Goal: Transaction & Acquisition: Download file/media

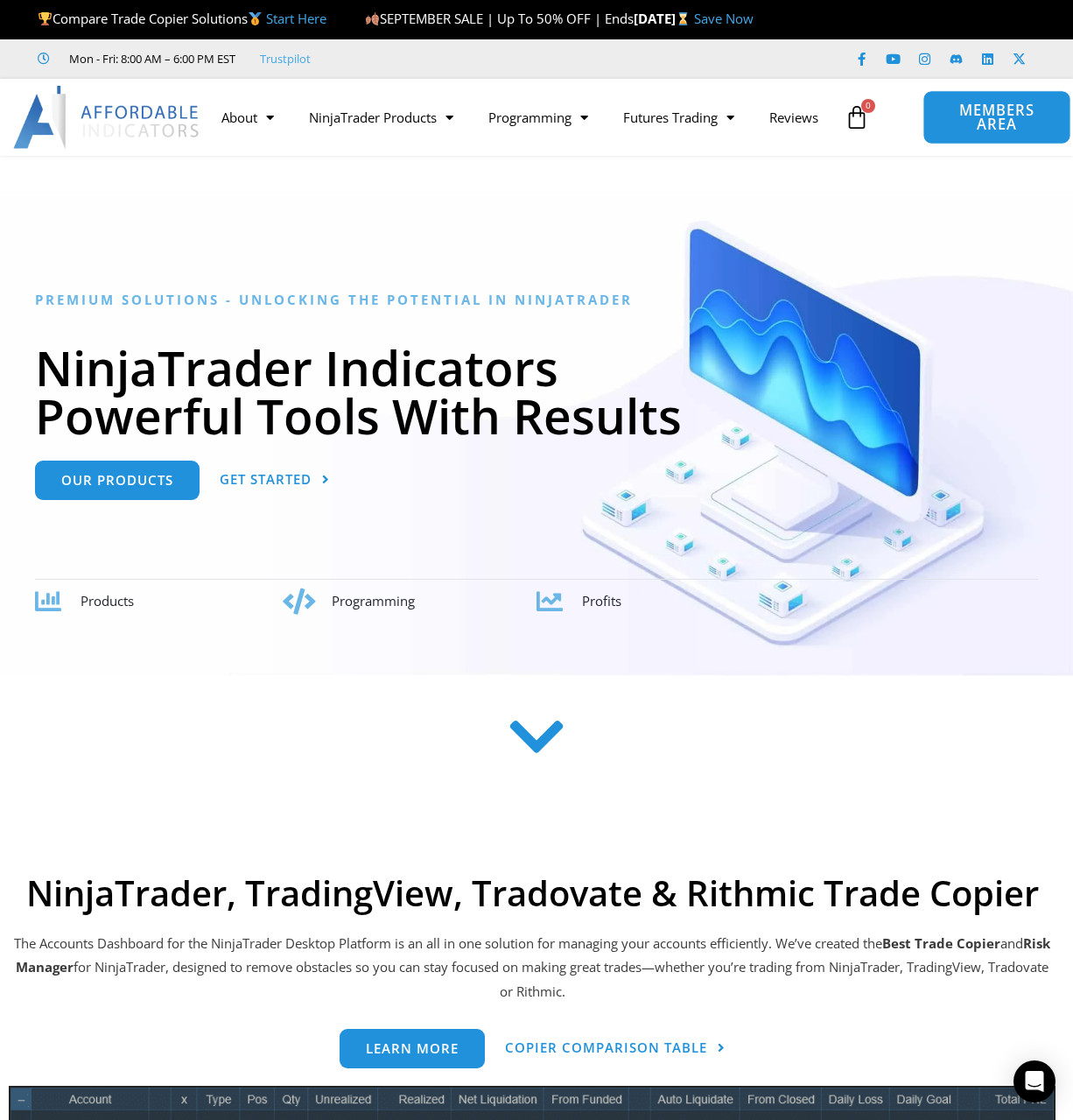
click at [982, 126] on span "MEMBERS AREA" at bounding box center [996, 117] width 108 height 29
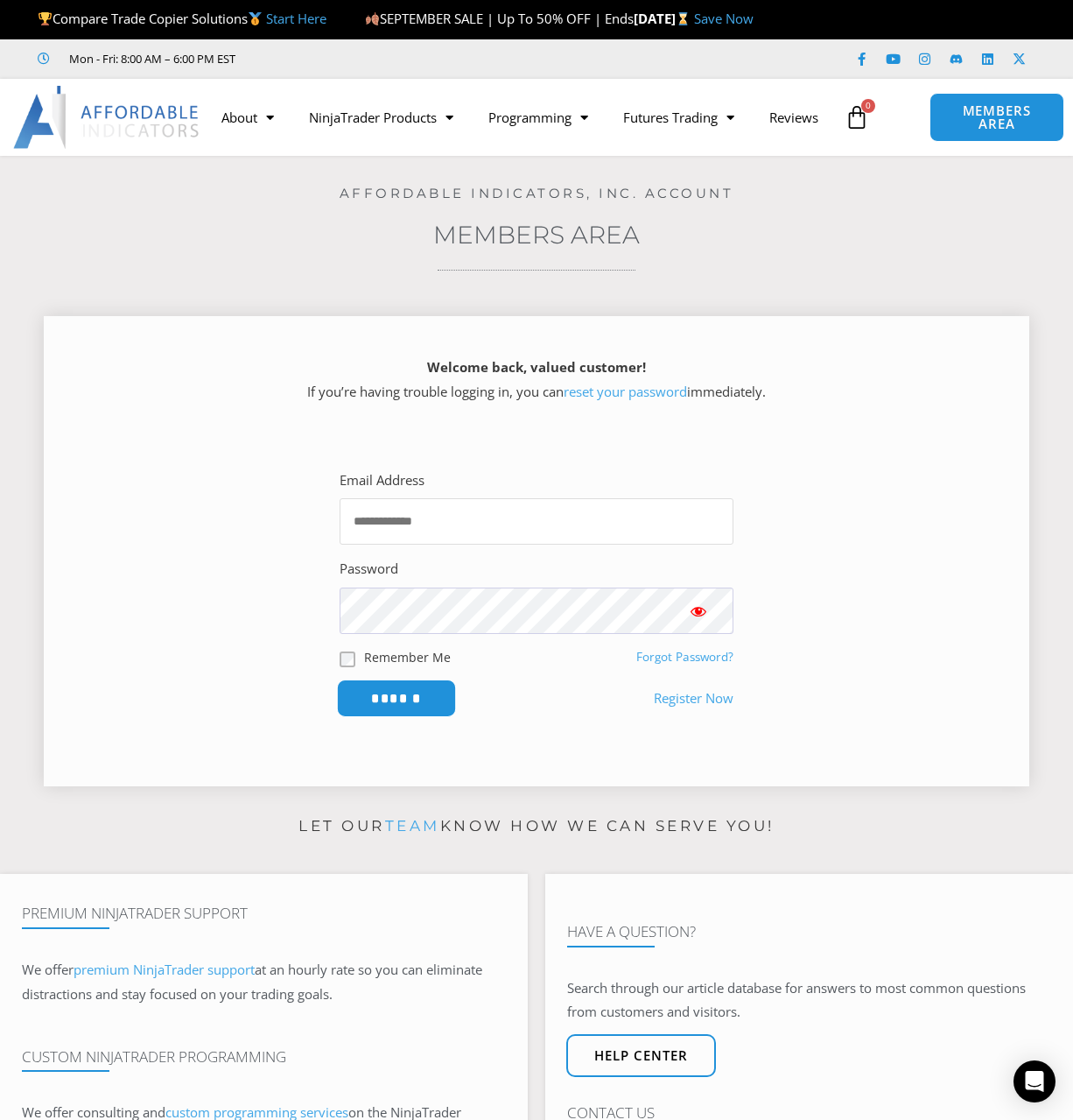
type input "**********"
click at [373, 703] on input "******" at bounding box center [397, 698] width 120 height 38
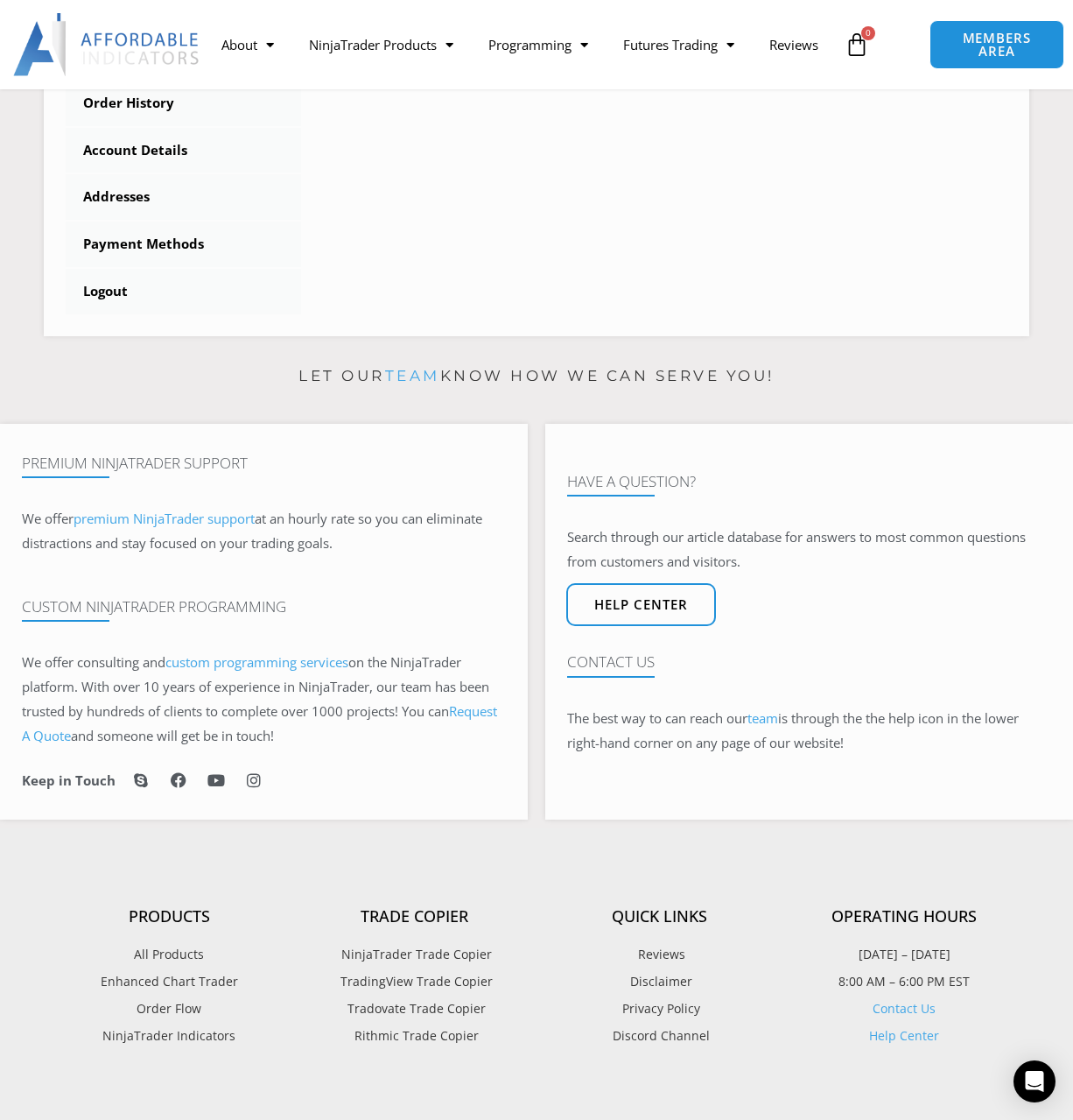
scroll to position [223, 0]
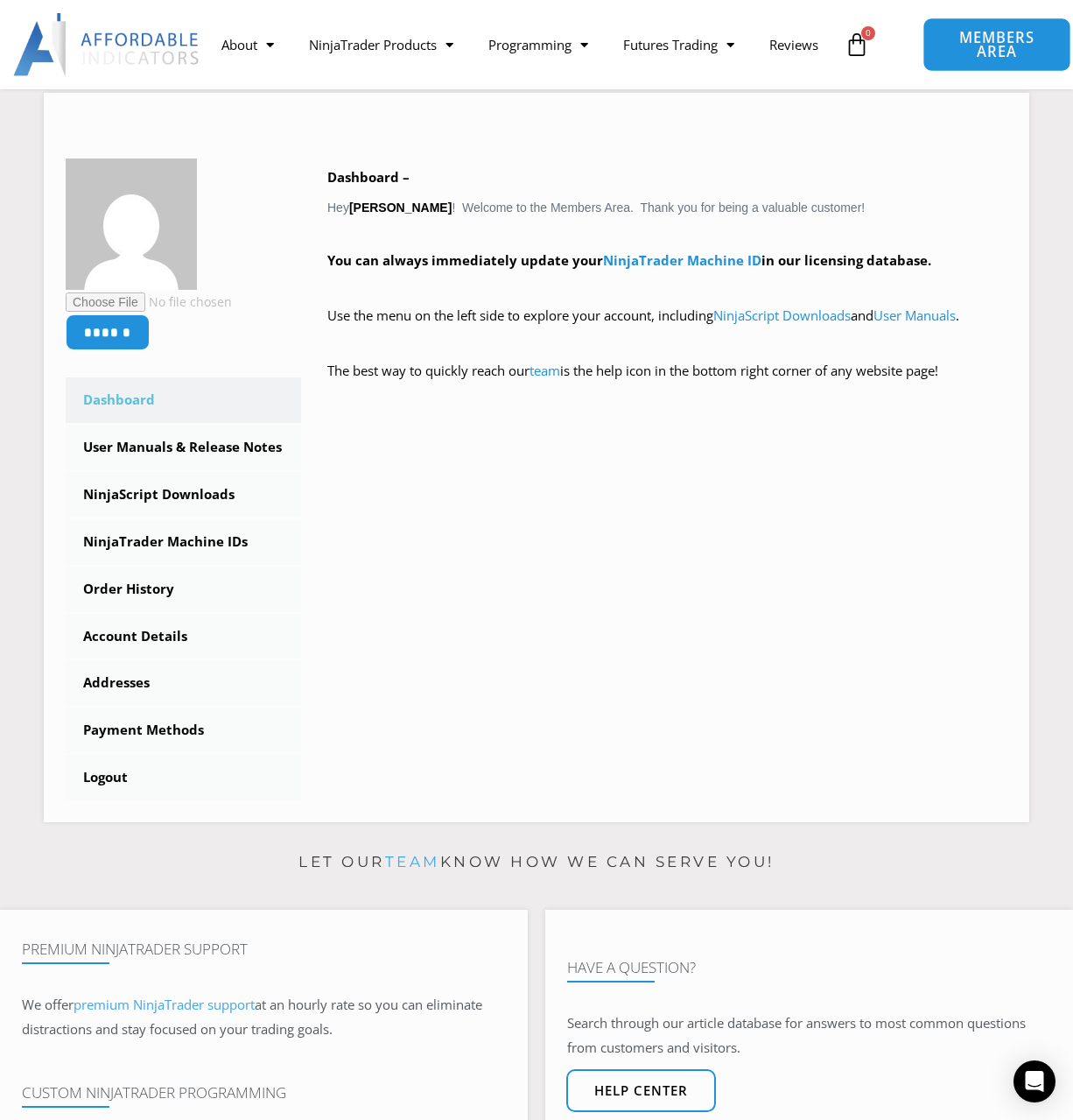
click at [983, 53] on span "MEMBERS AREA" at bounding box center [996, 44] width 108 height 29
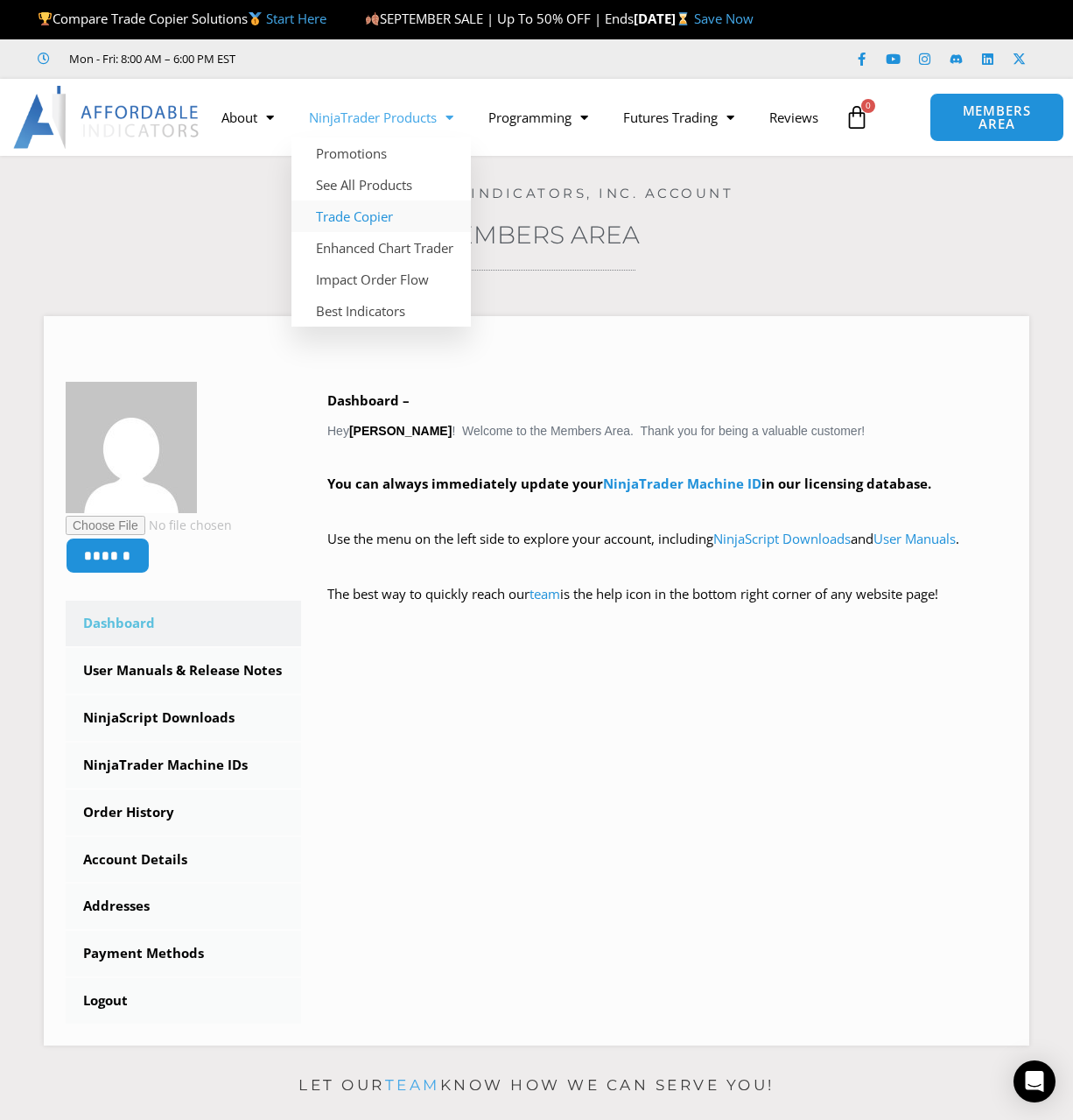
click at [382, 202] on link "Trade Copier" at bounding box center [381, 216] width 180 height 31
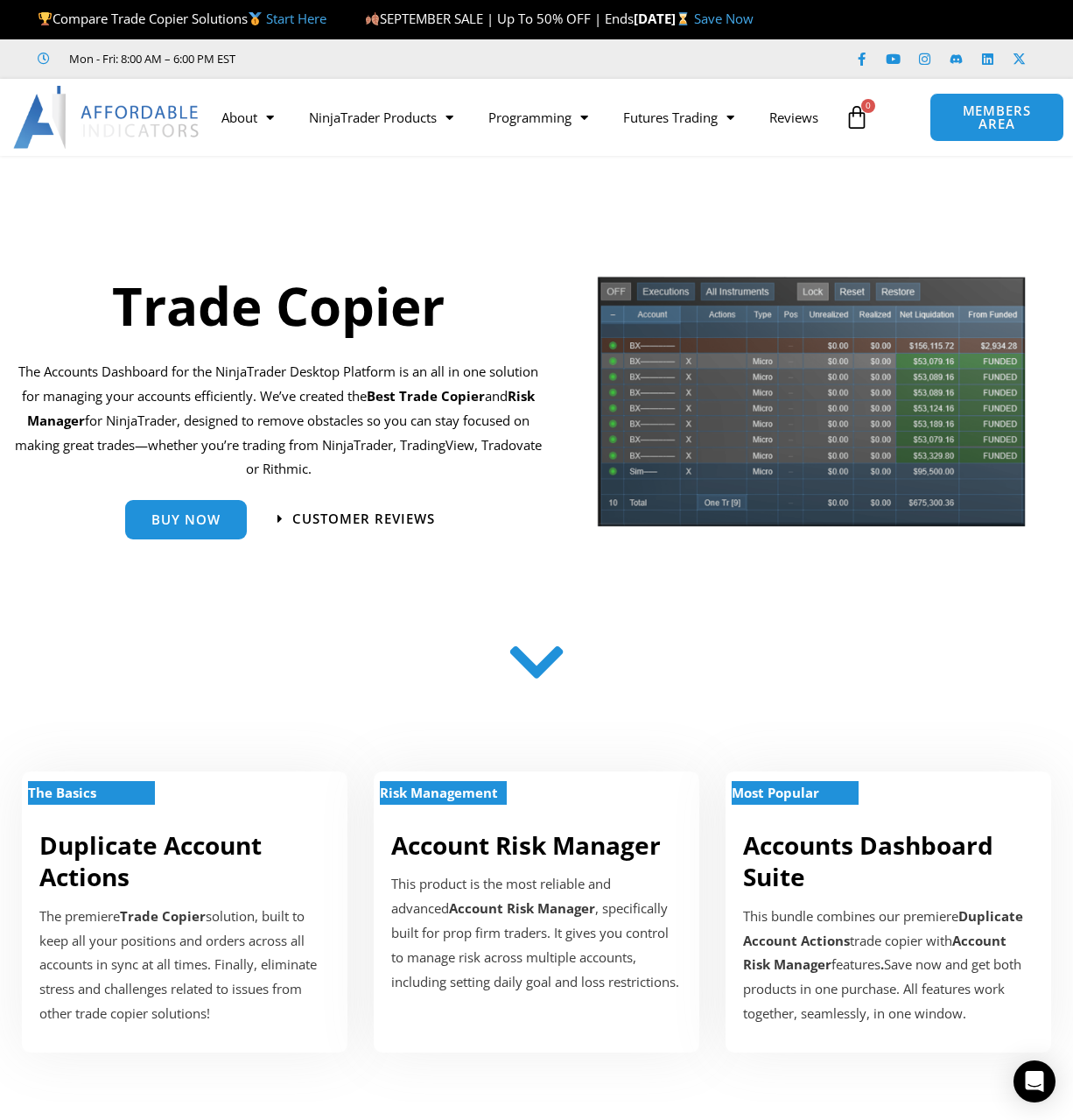
click at [857, 122] on icon at bounding box center [856, 117] width 25 height 25
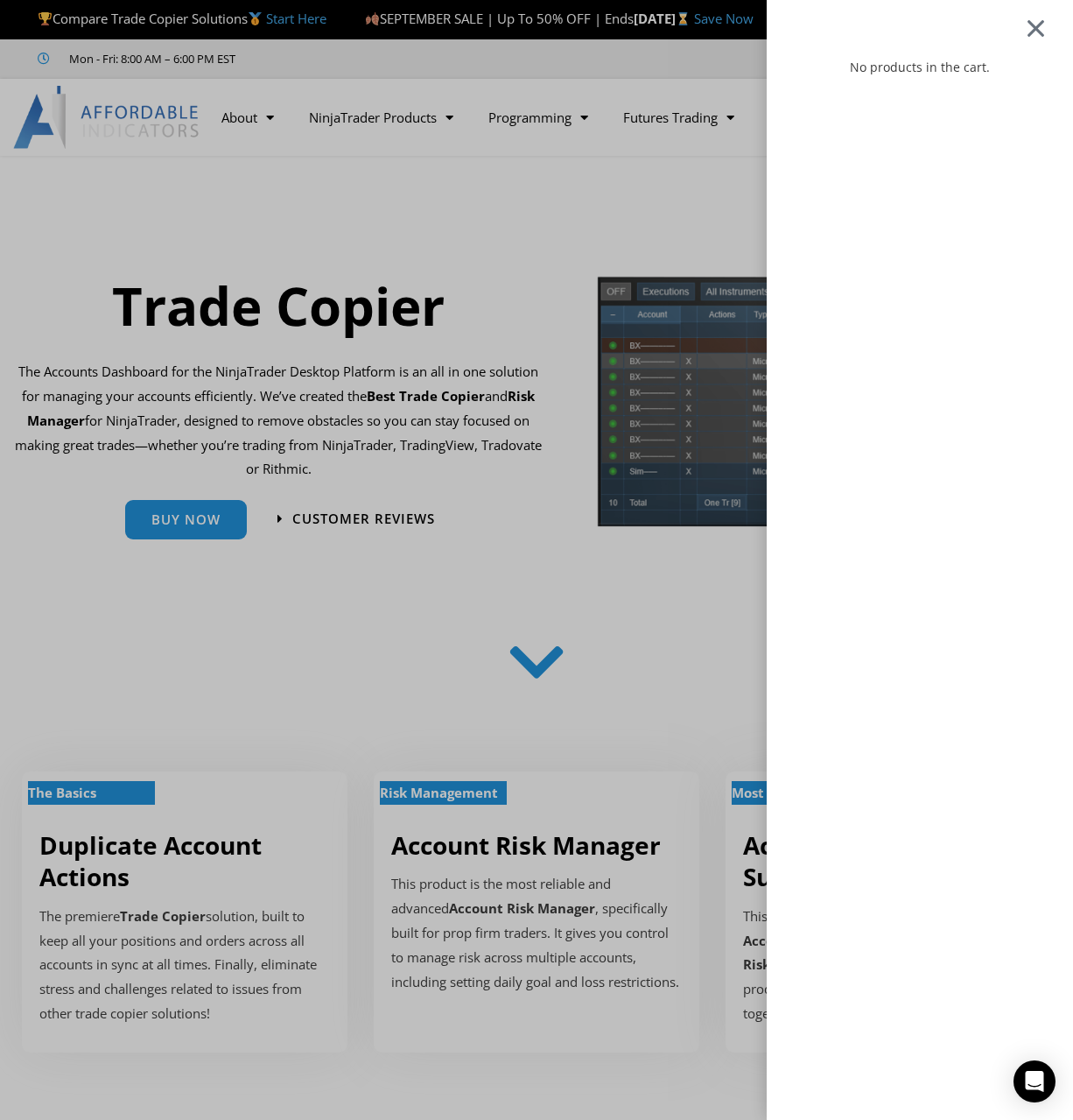
click at [1047, 33] on div at bounding box center [1036, 28] width 22 height 21
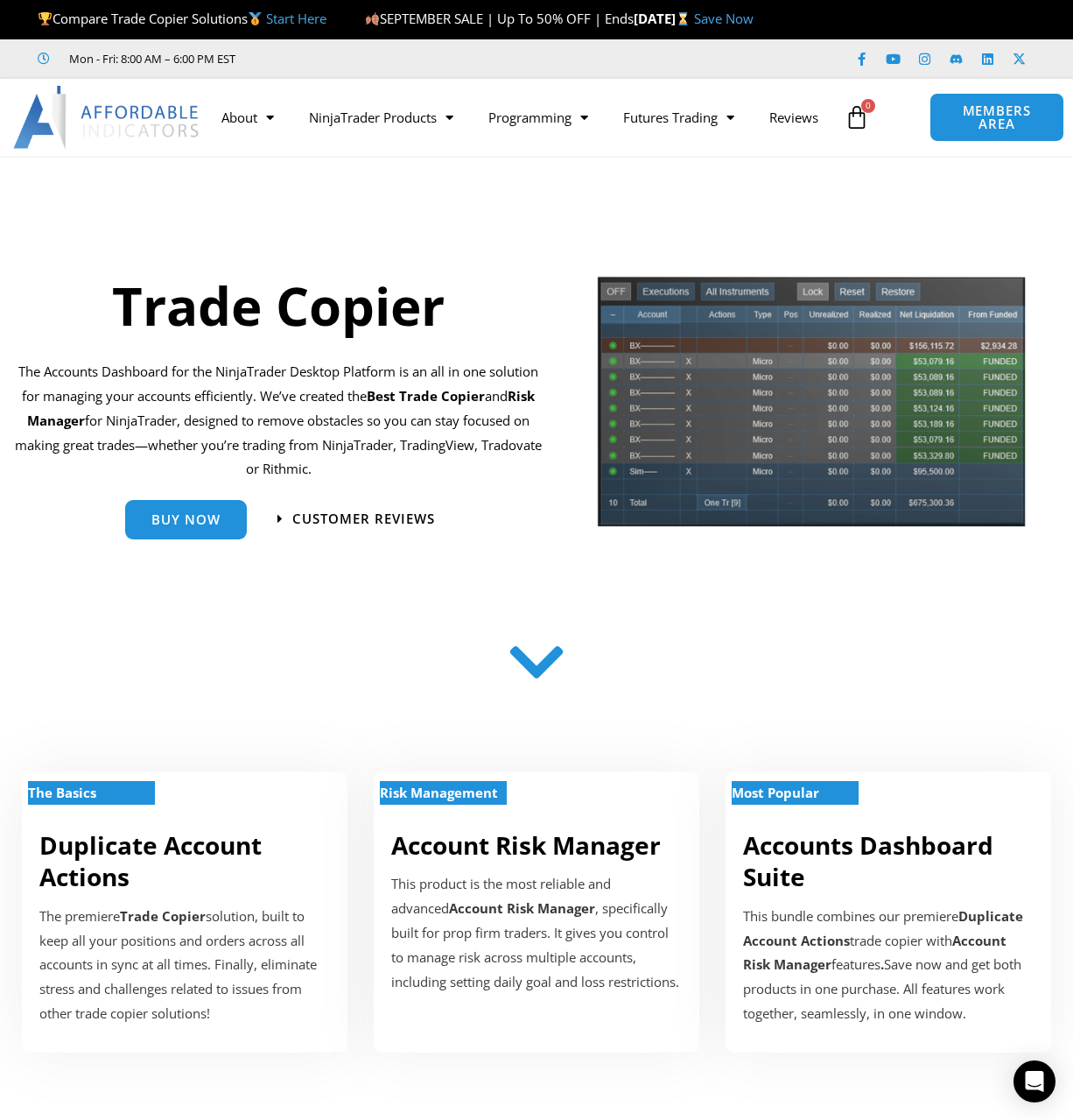
click at [109, 116] on img at bounding box center [107, 117] width 188 height 63
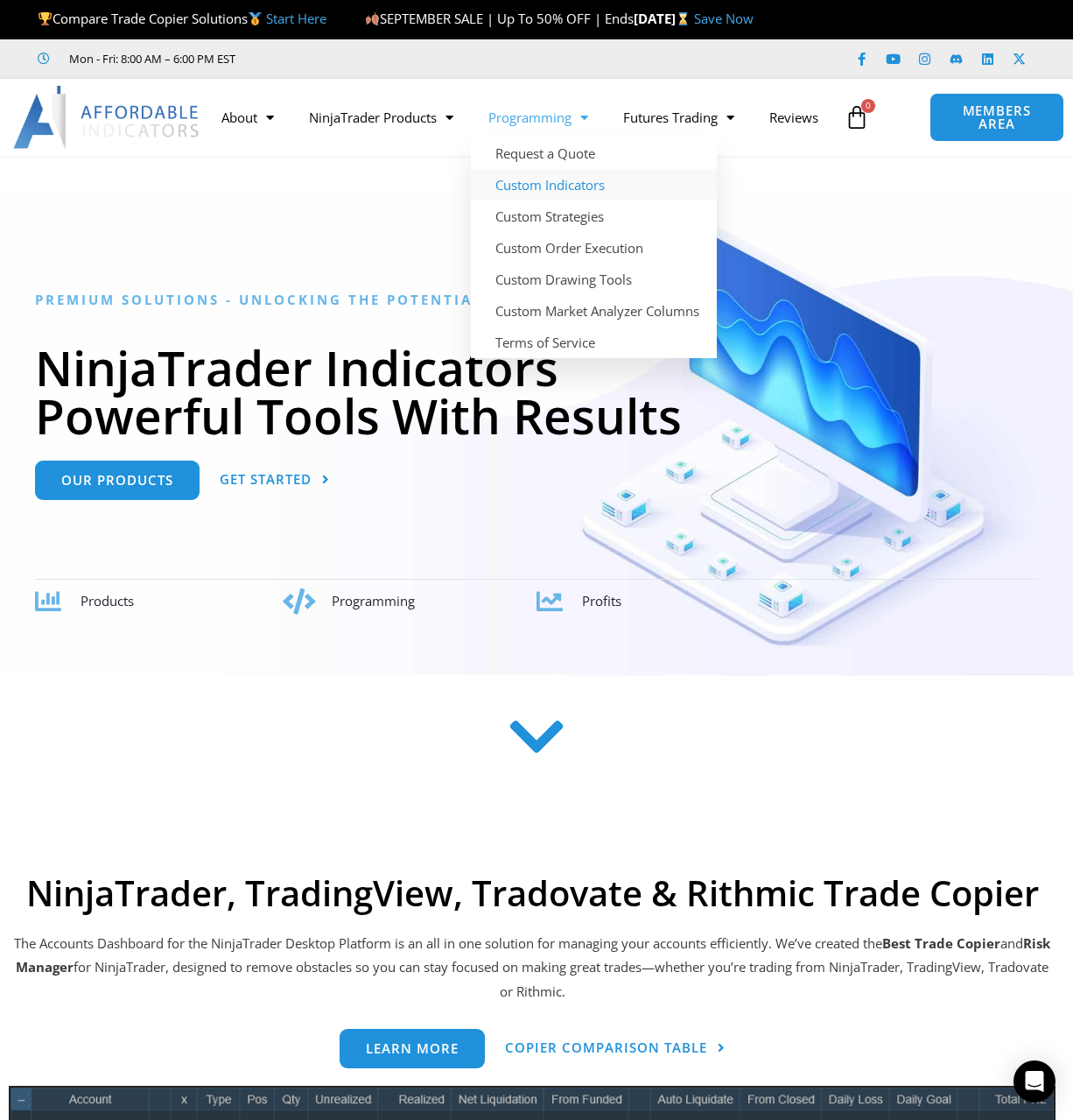
click at [560, 171] on link "Custom Indicators" at bounding box center [594, 184] width 246 height 31
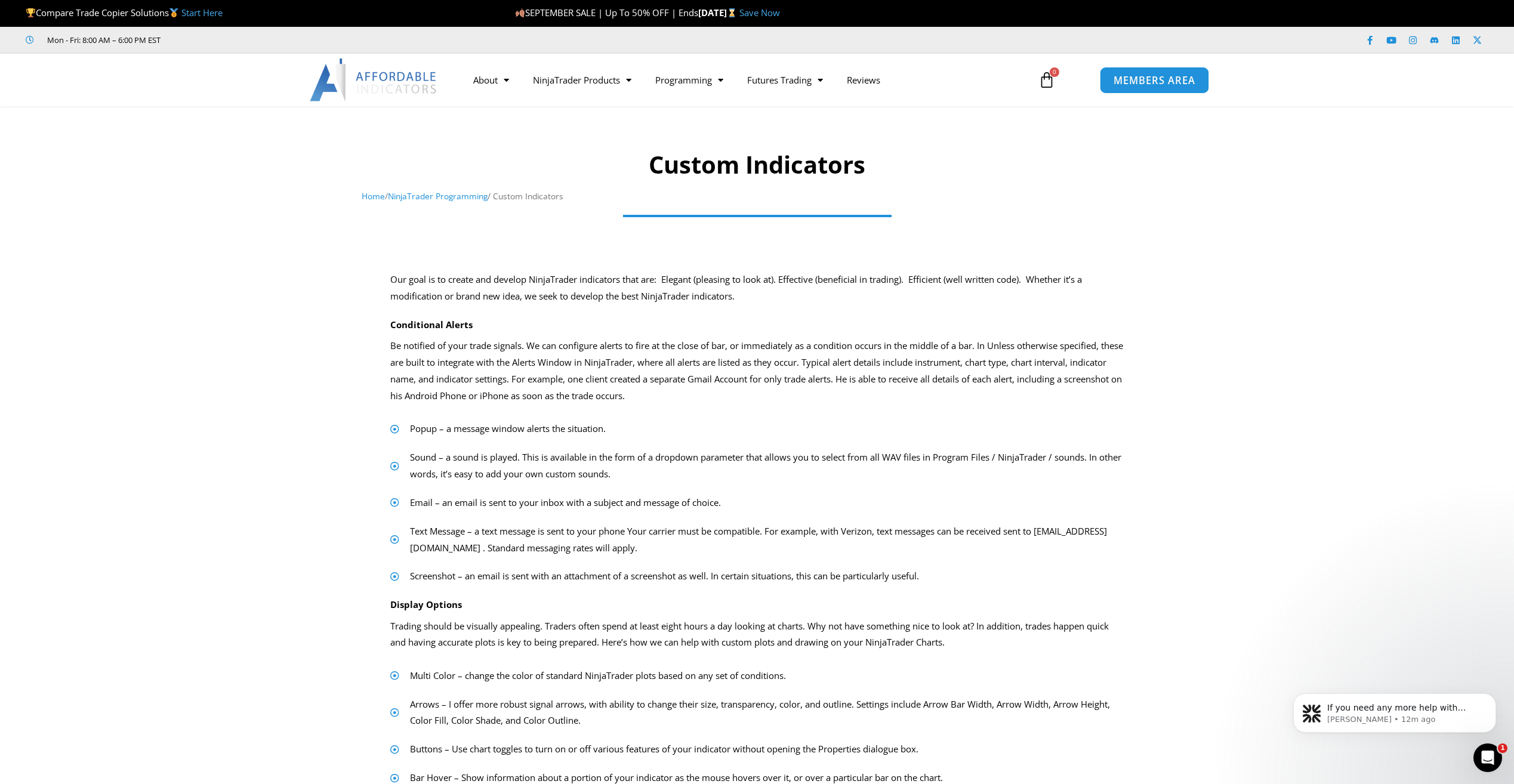
click at [731, 80] on span "MEMBERS AREA" at bounding box center [1155, 80] width 82 height 10
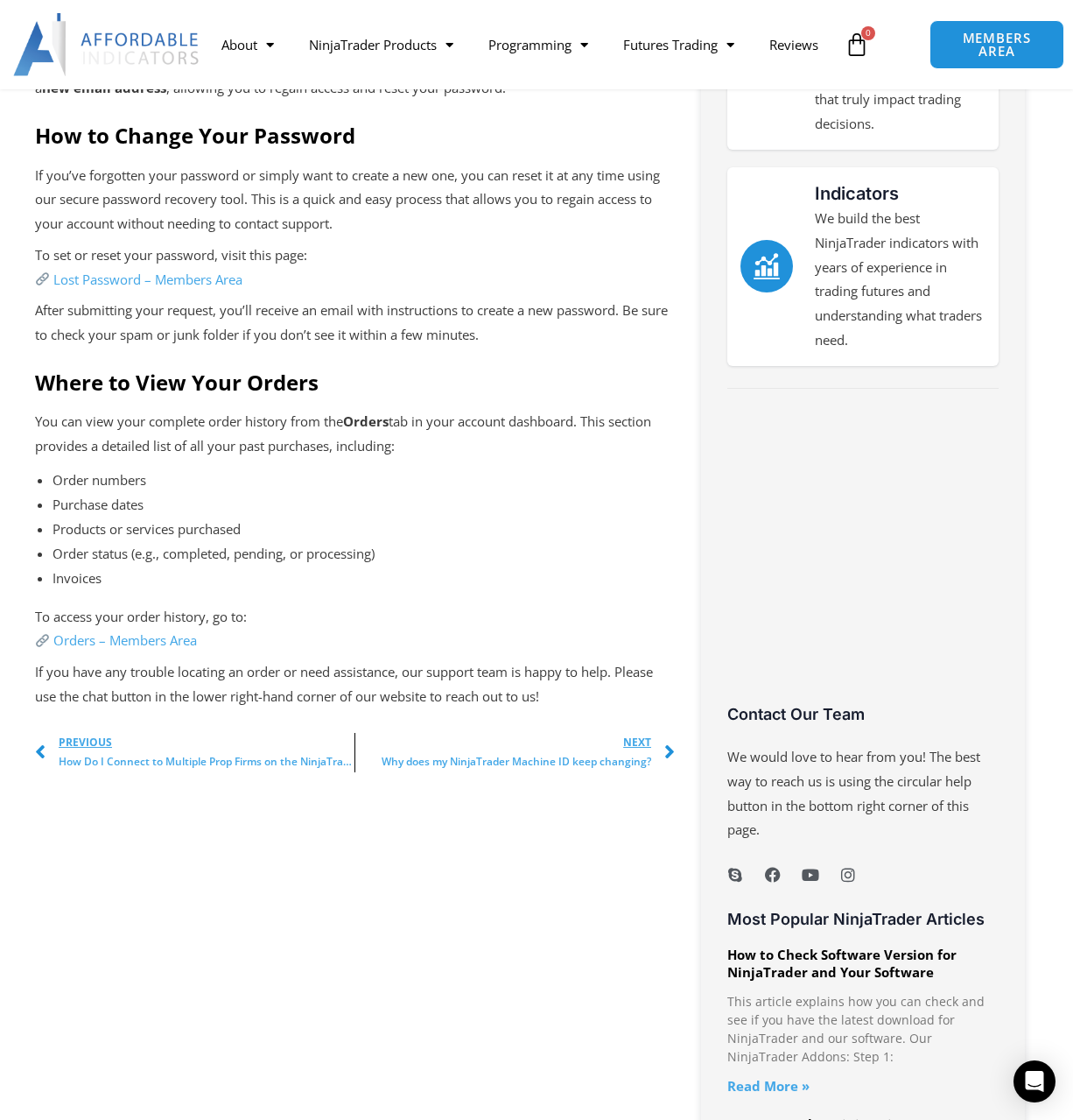
scroll to position [963, 0]
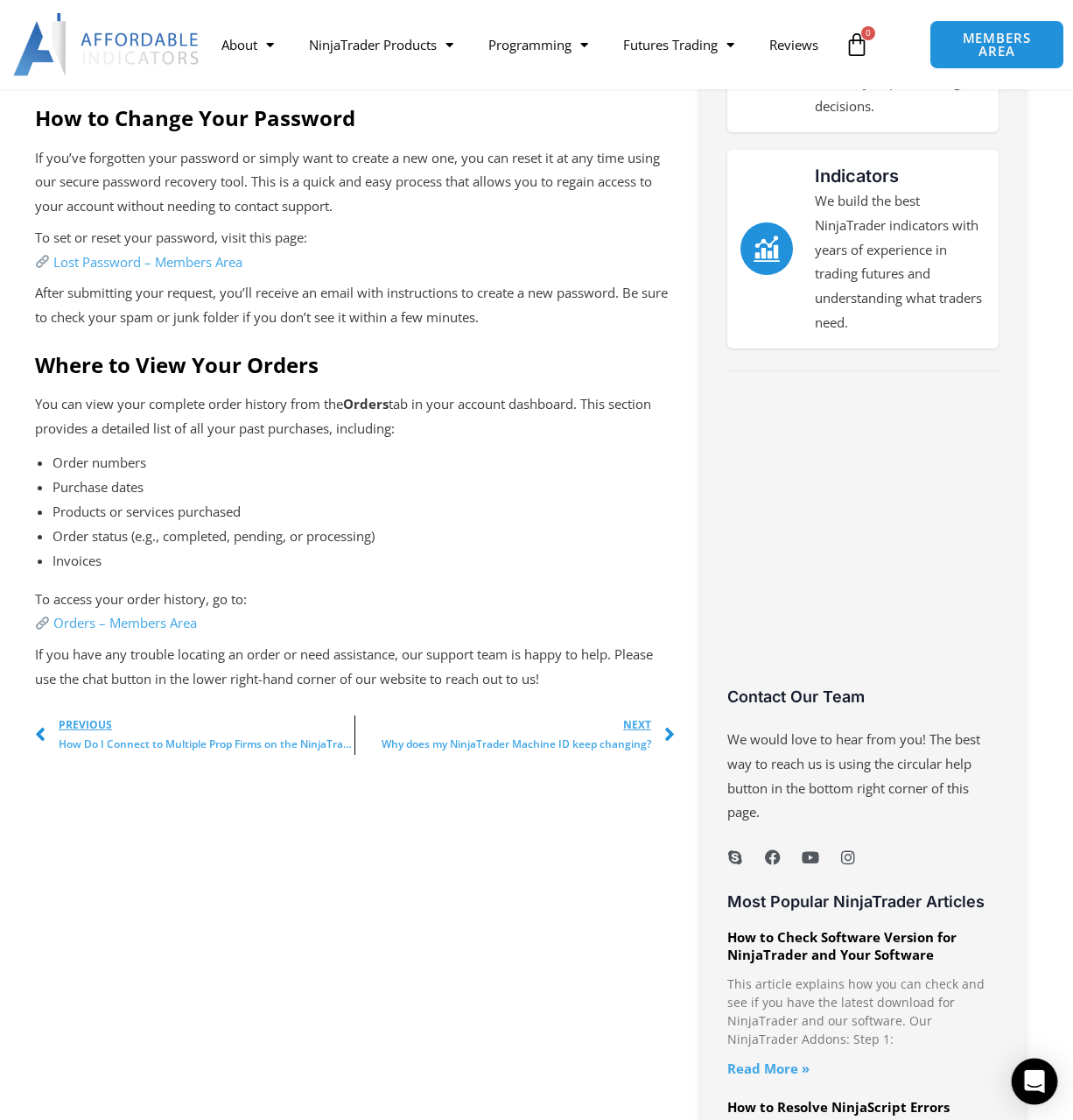
click at [1036, 1091] on div "Open Intercom Messenger" at bounding box center [1035, 1081] width 46 height 46
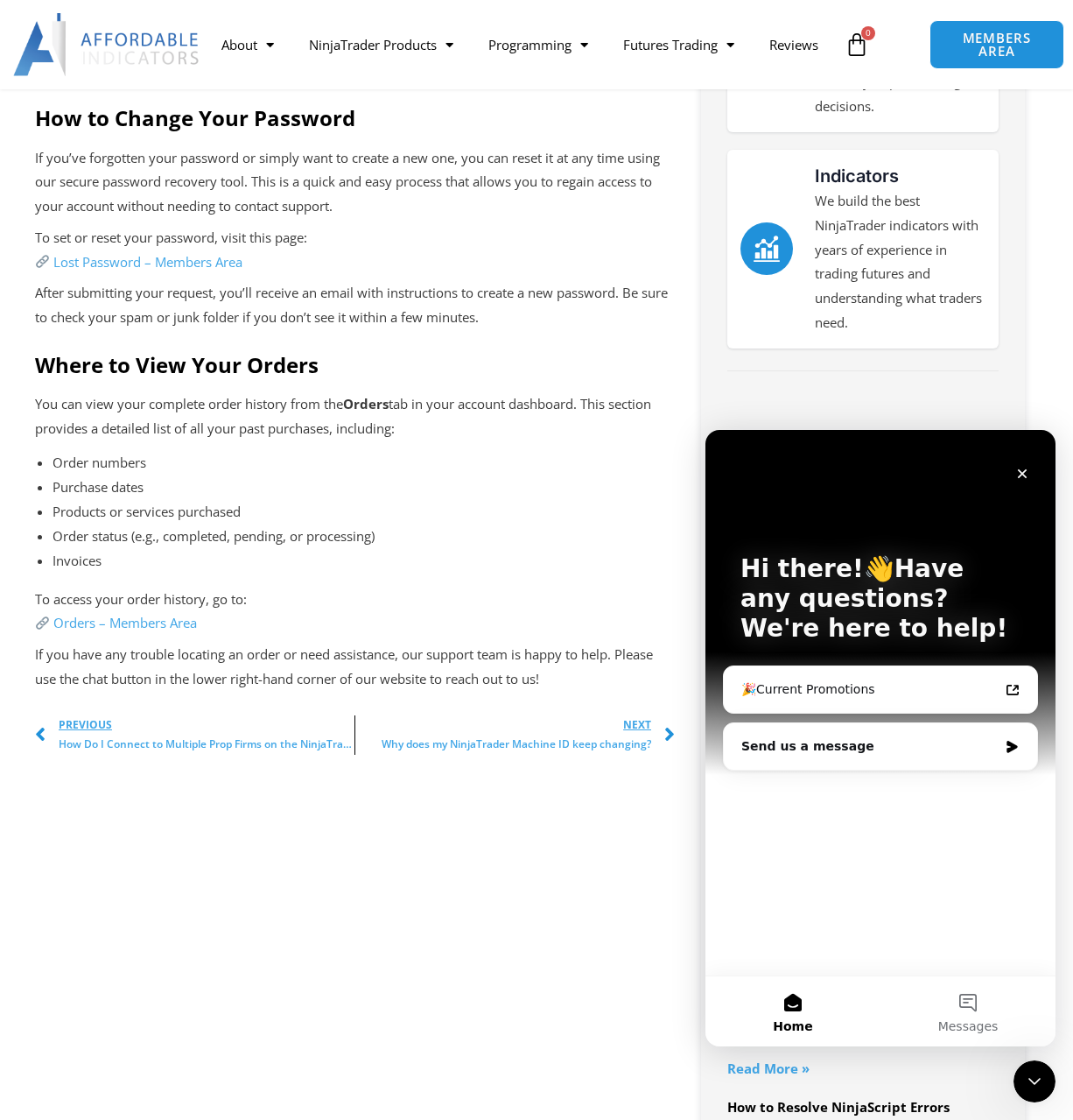
scroll to position [0, 0]
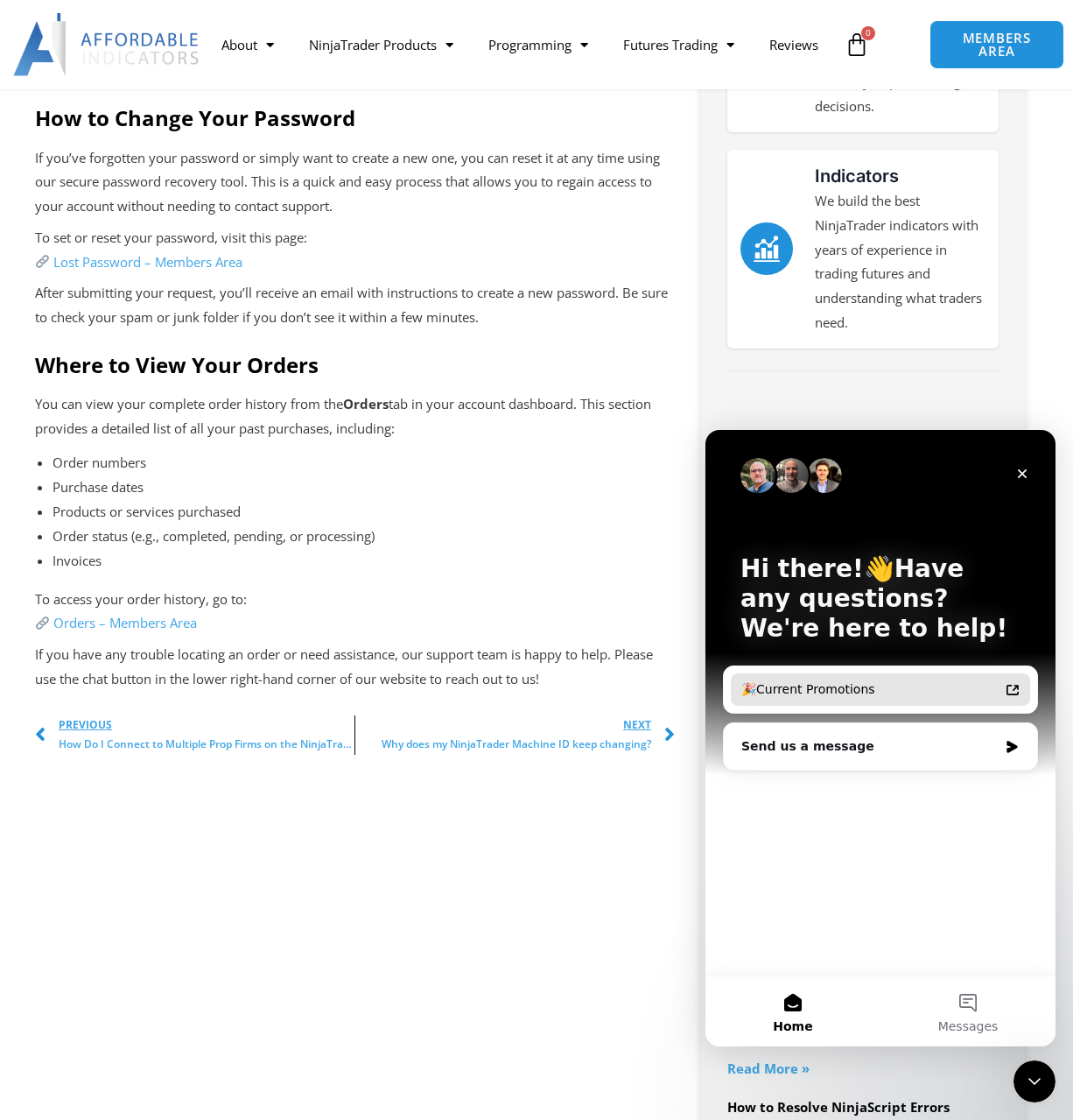
click at [856, 700] on div "🎉Current Promotions" at bounding box center [880, 689] width 300 height 32
click at [852, 746] on div "Send us a message" at bounding box center [869, 747] width 256 height 18
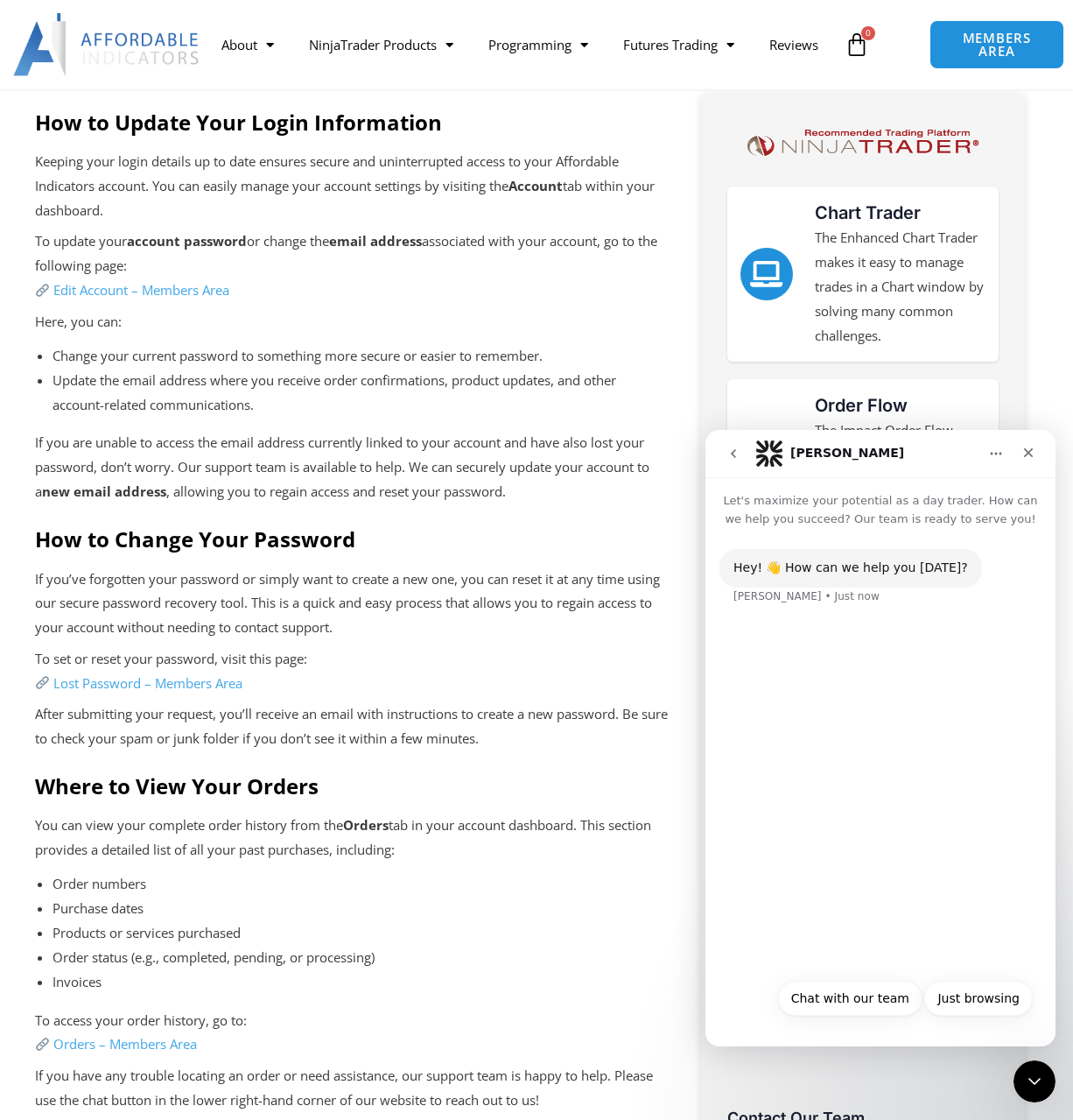
scroll to position [525, 0]
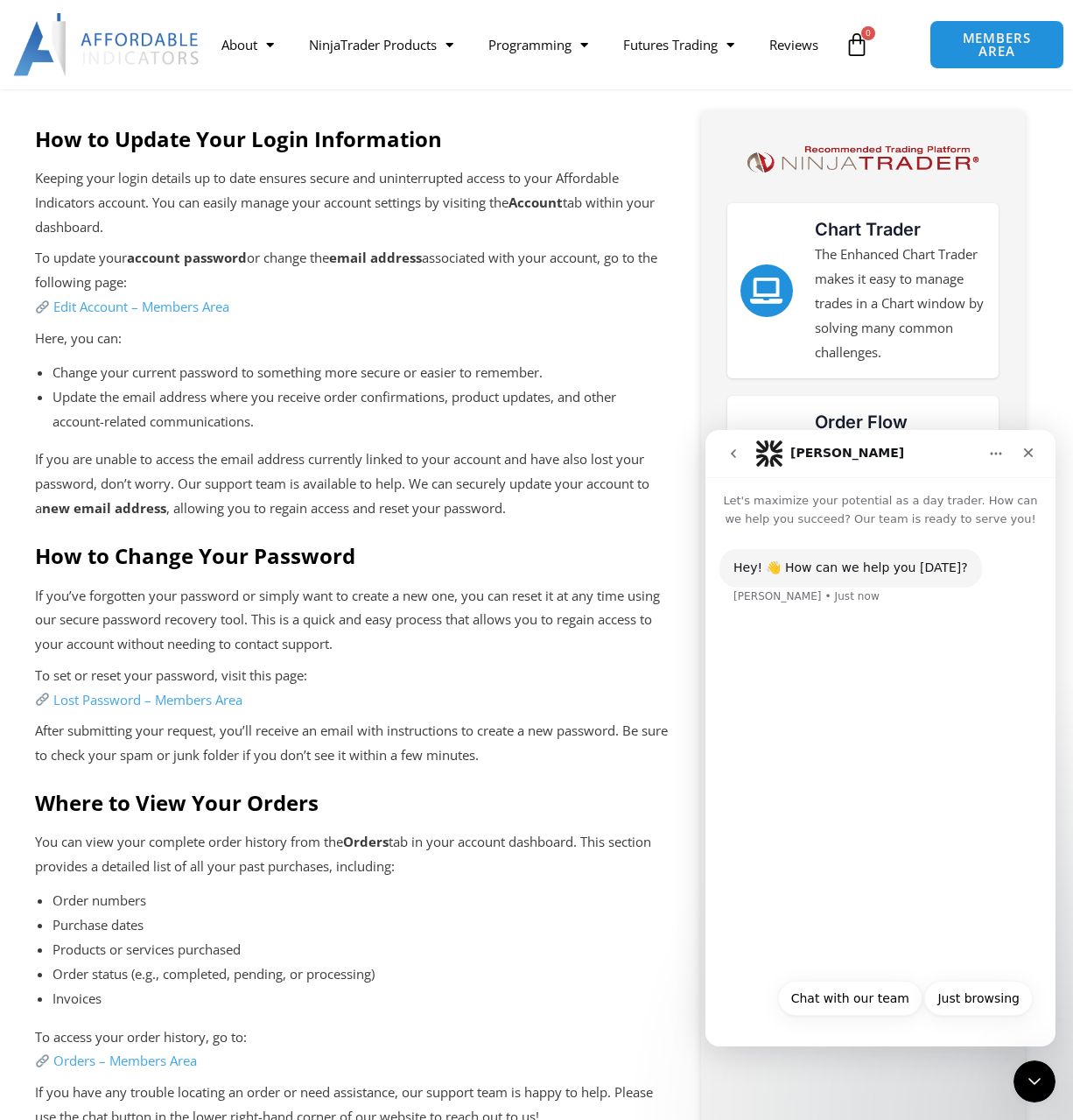
click at [737, 463] on button "go back" at bounding box center [734, 454] width 33 height 33
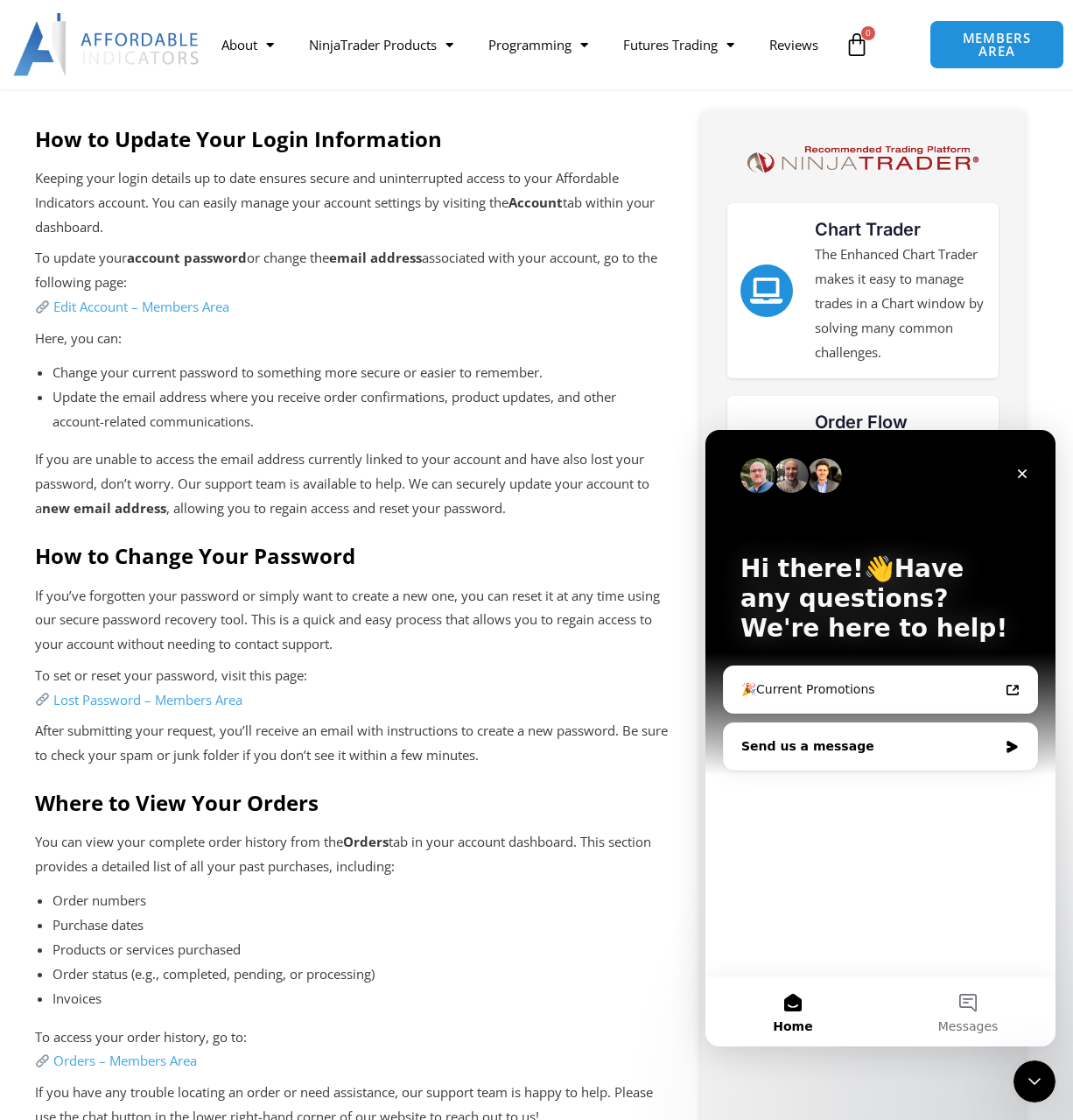
click at [872, 744] on div "Send us a message" at bounding box center [869, 747] width 256 height 18
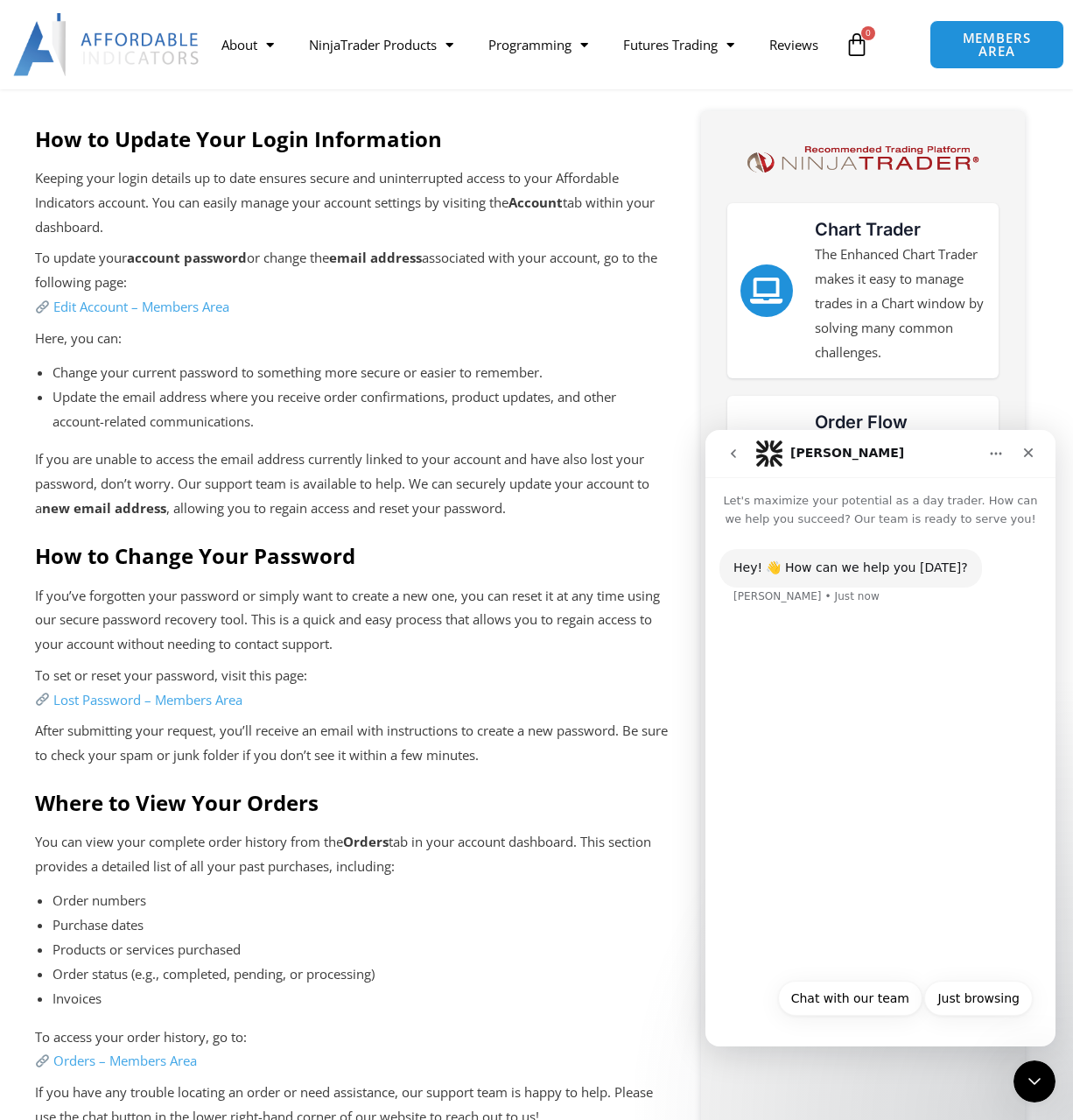
click at [971, 1006] on button "Just browsing" at bounding box center [979, 998] width 109 height 35
drag, startPoint x: 883, startPoint y: 1006, endPoint x: 910, endPoint y: 953, distance: 59.5
click at [886, 1003] on div "Hey! 👋 How can we help you [DATE]? [PERSON_NAME] • Just now Just browsing • Jus…" at bounding box center [880, 780] width 350 height 503
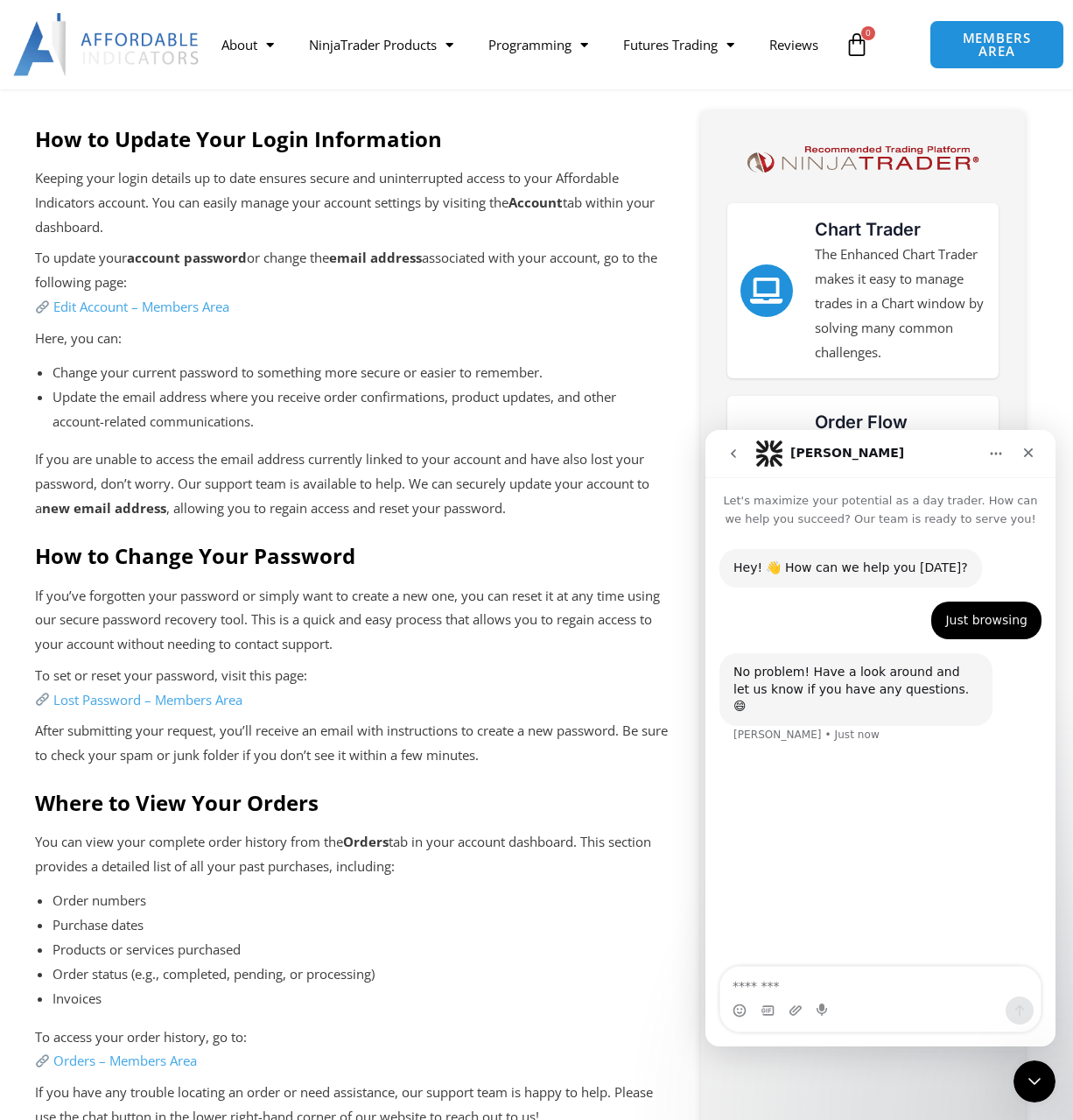
click at [866, 990] on textarea "Message…" at bounding box center [880, 981] width 321 height 29
type textarea "**********"
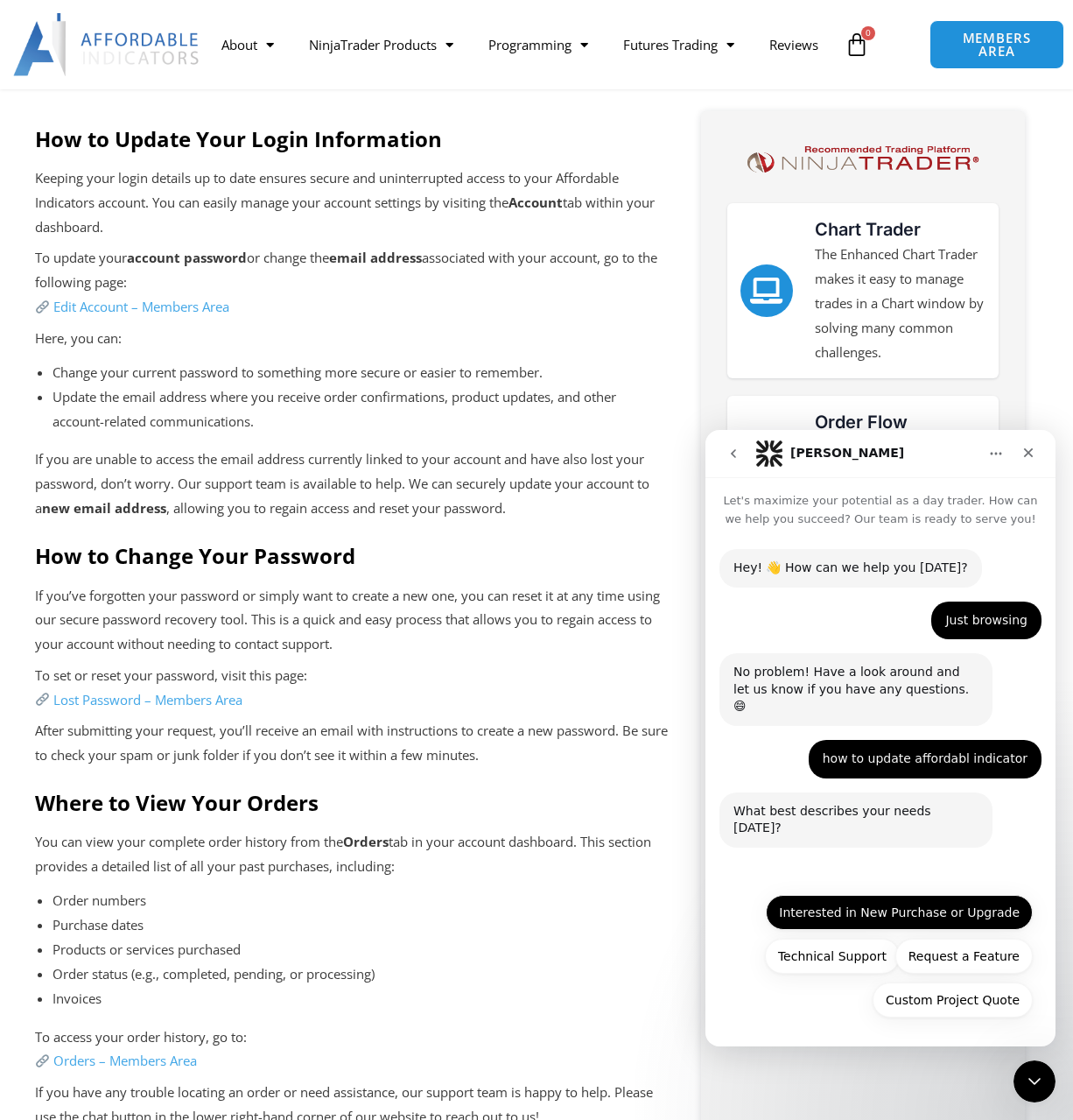
click at [927, 919] on button "Interested in New Purchase or Upgrade" at bounding box center [900, 912] width 267 height 35
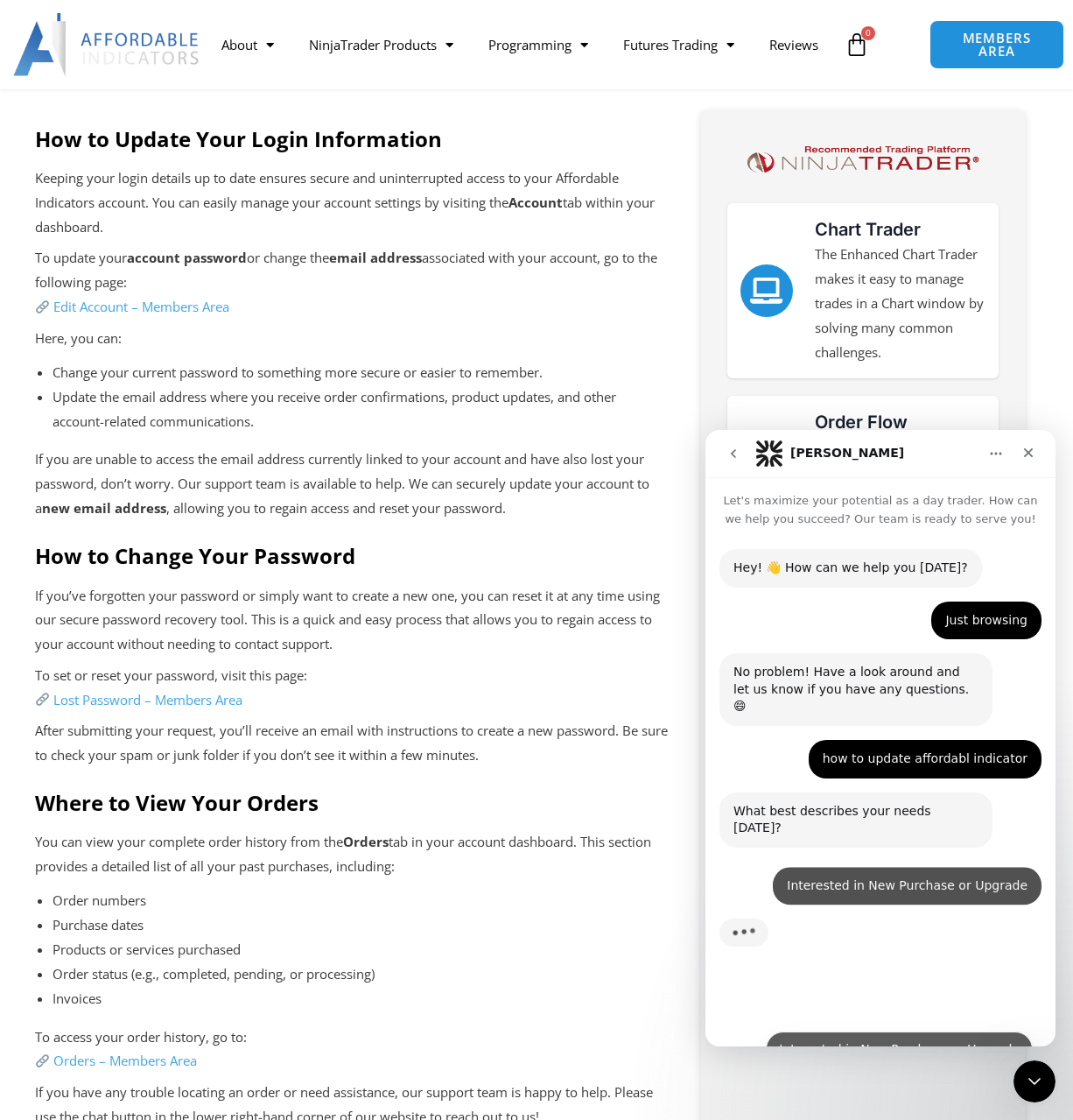
scroll to position [0, 0]
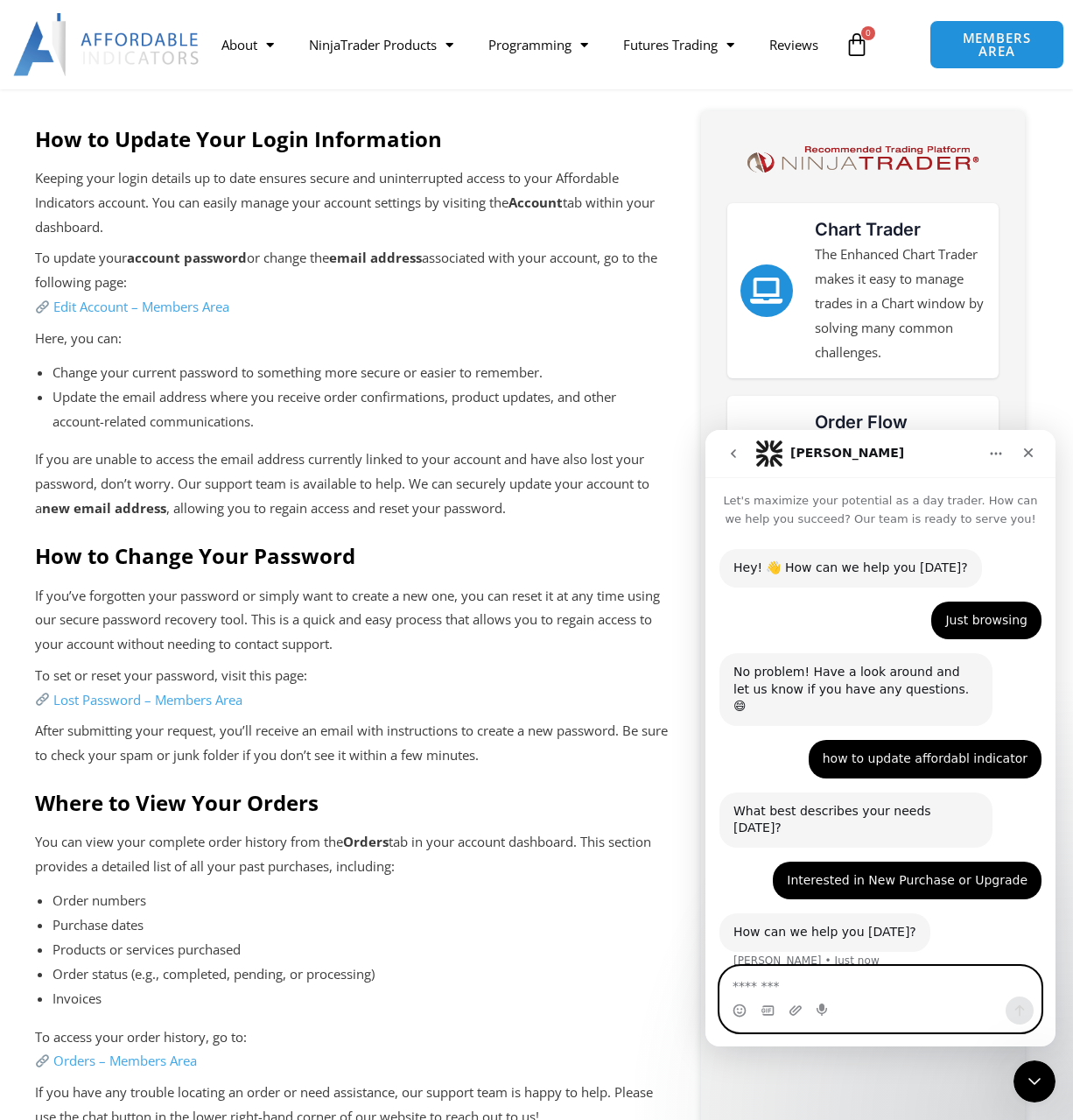
click at [857, 987] on textarea "Message…" at bounding box center [880, 981] width 321 height 29
type textarea "******"
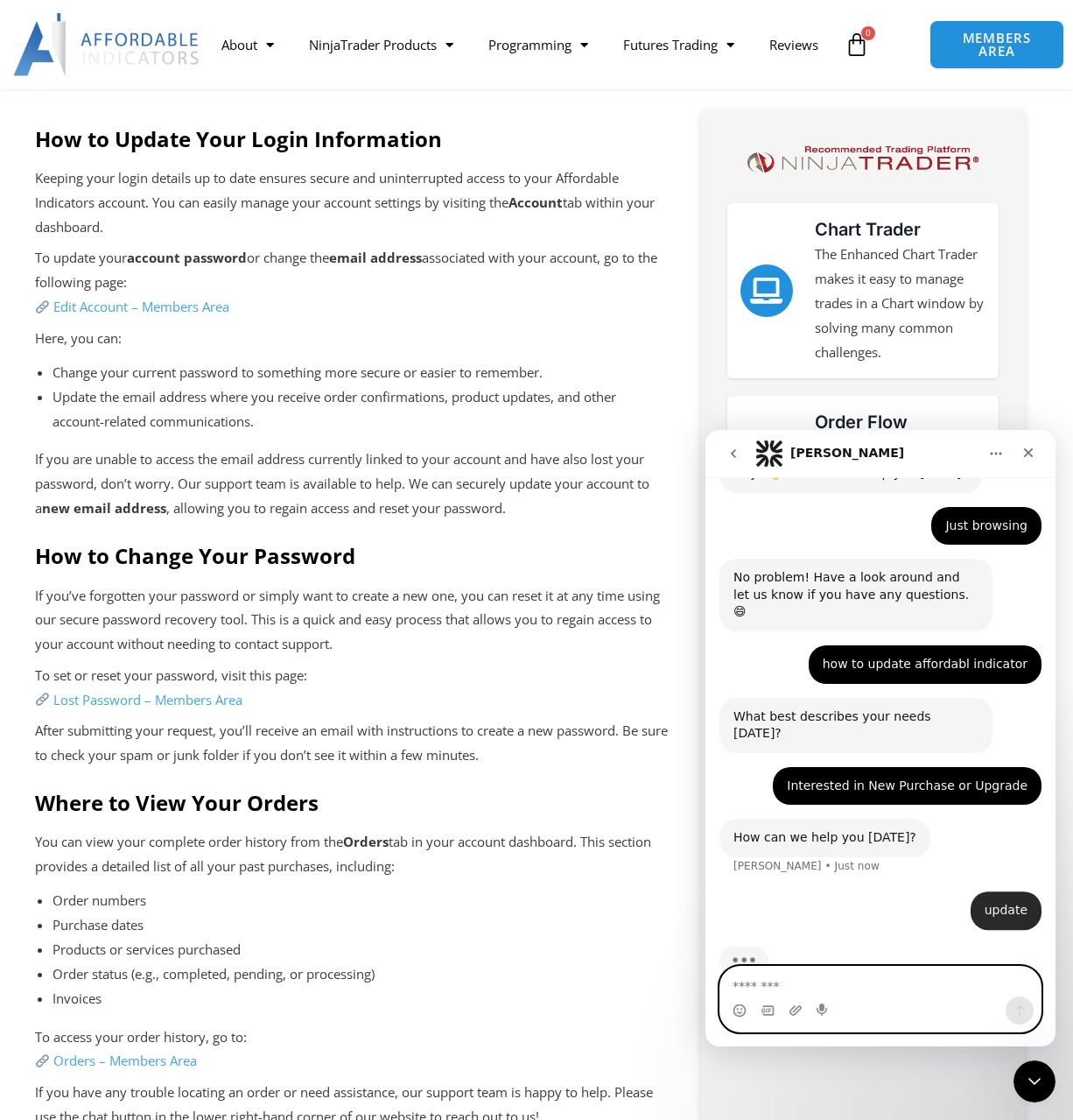
scroll to position [96, 0]
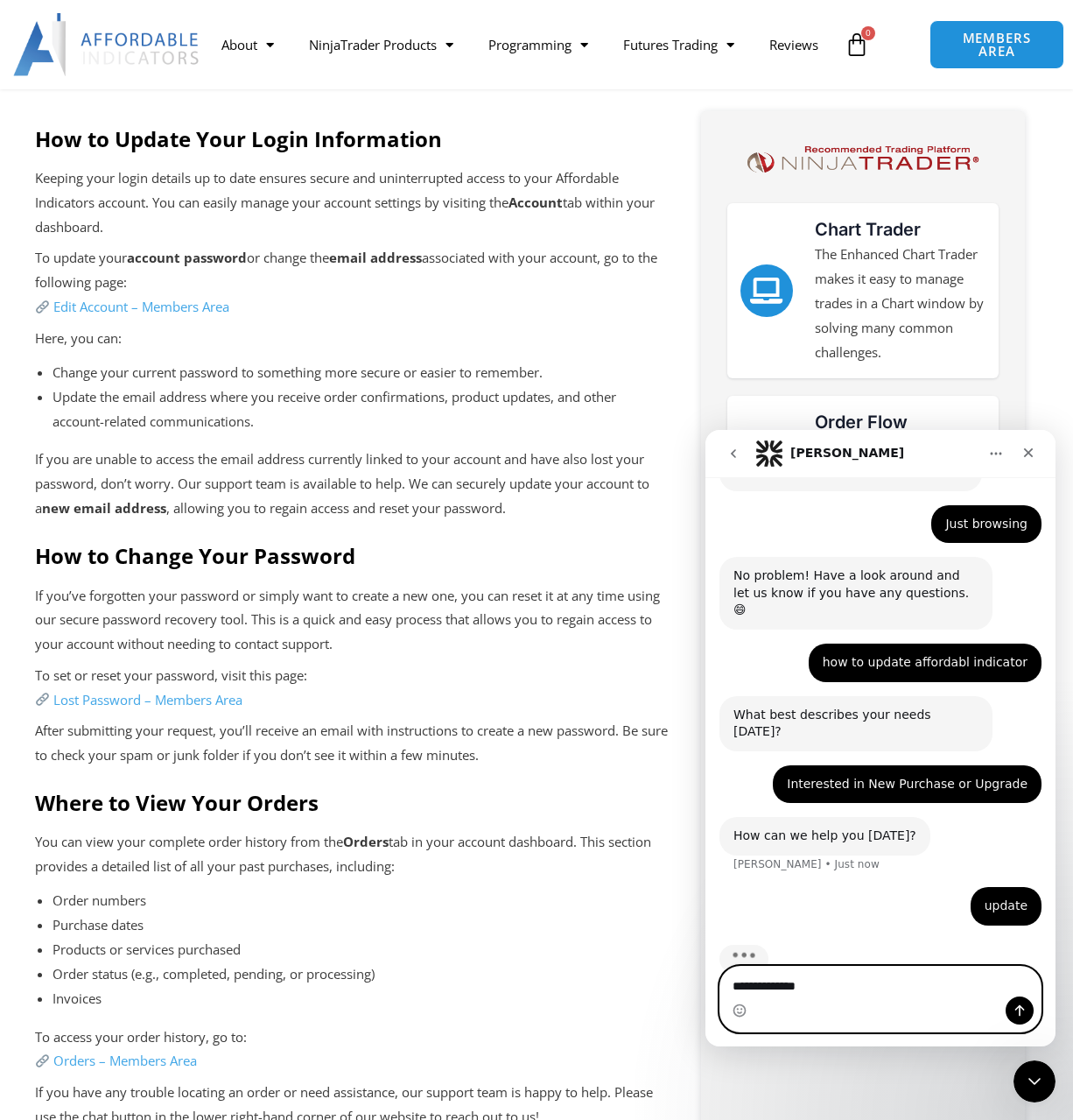
type textarea "**********"
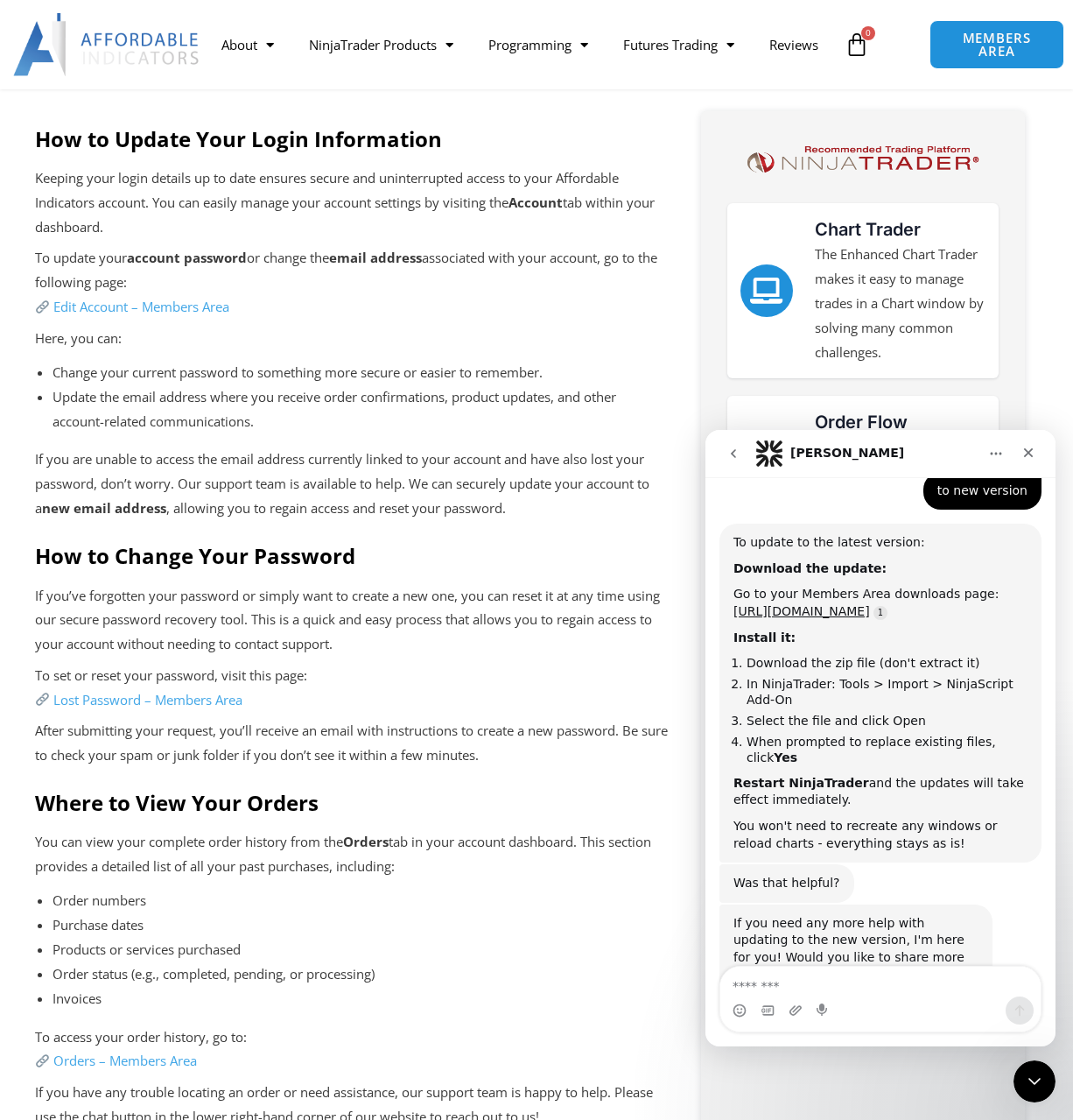
scroll to position [535, 0]
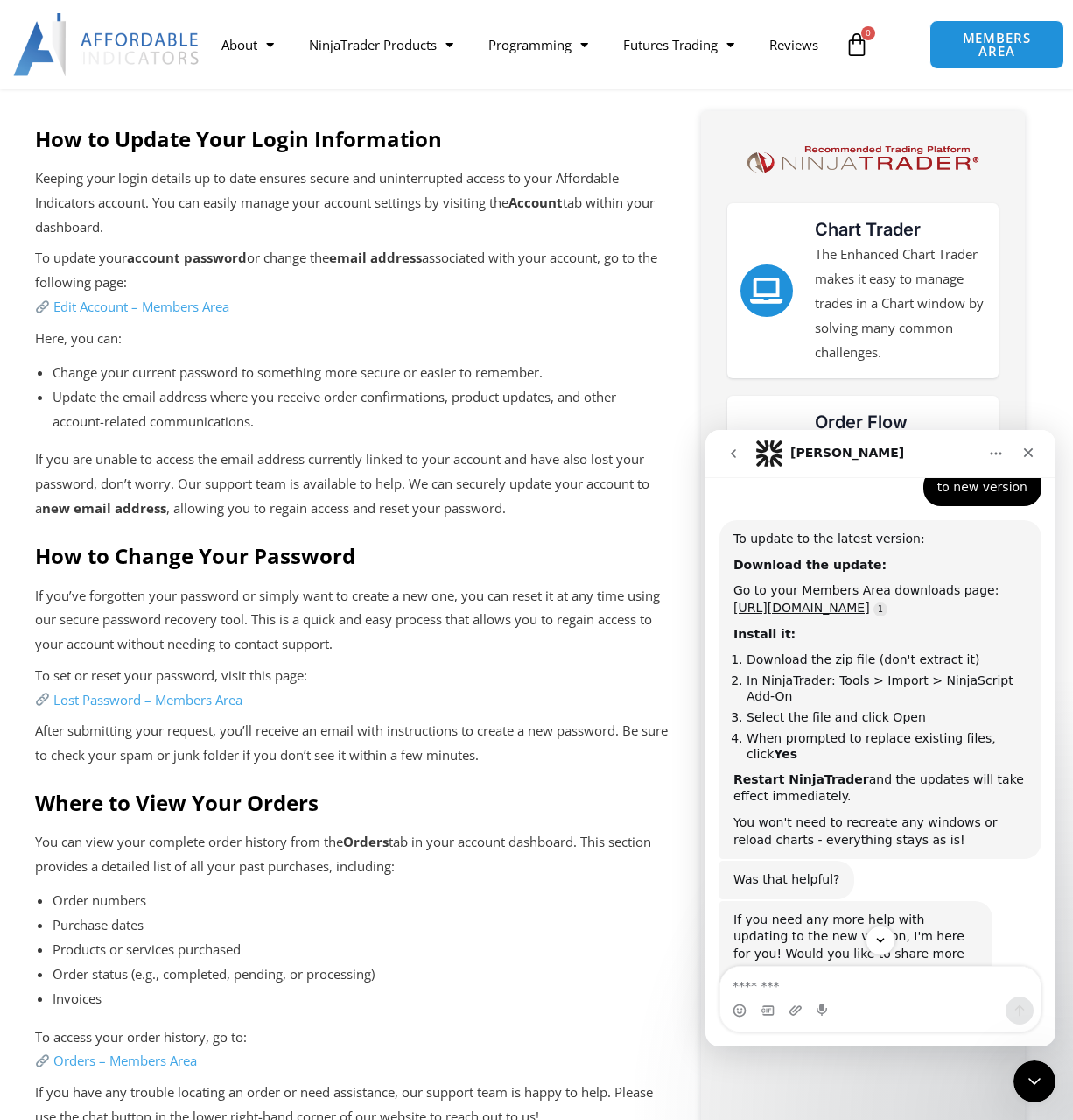
click at [622, 350] on p "Here, you can:" at bounding box center [355, 338] width 640 height 25
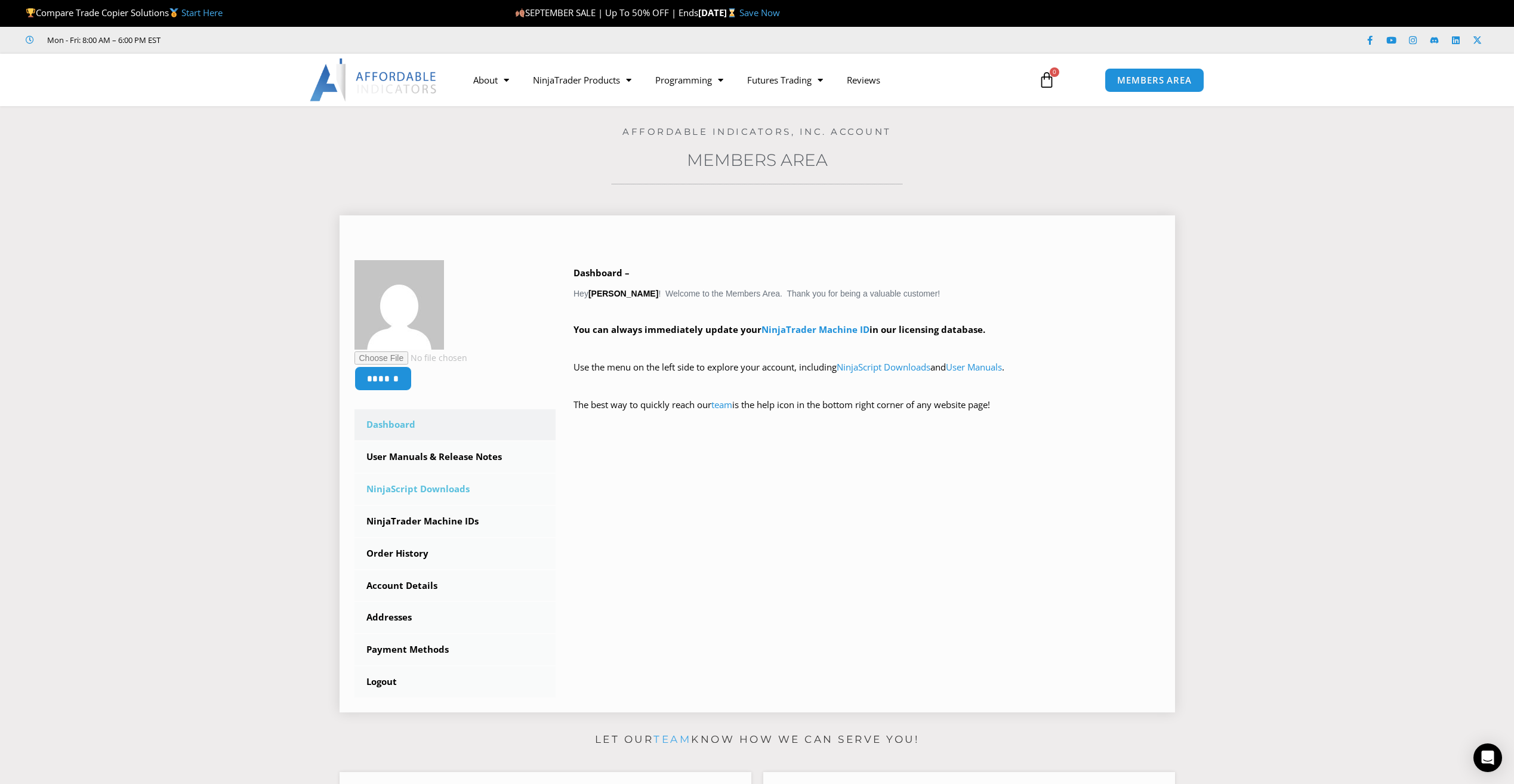
click at [402, 498] on link "NinjaScript Downloads" at bounding box center [455, 489] width 202 height 31
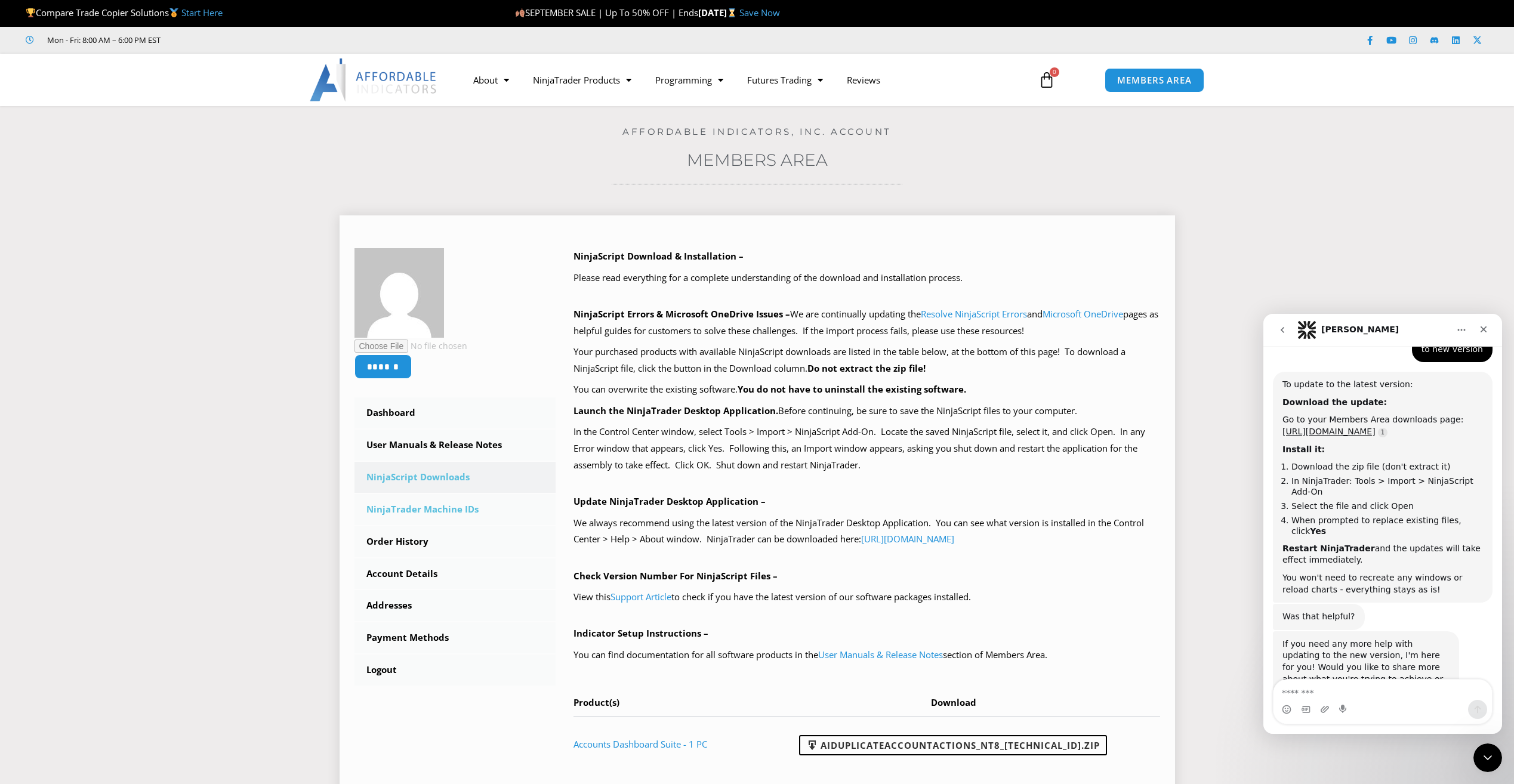
scroll to position [396, 0]
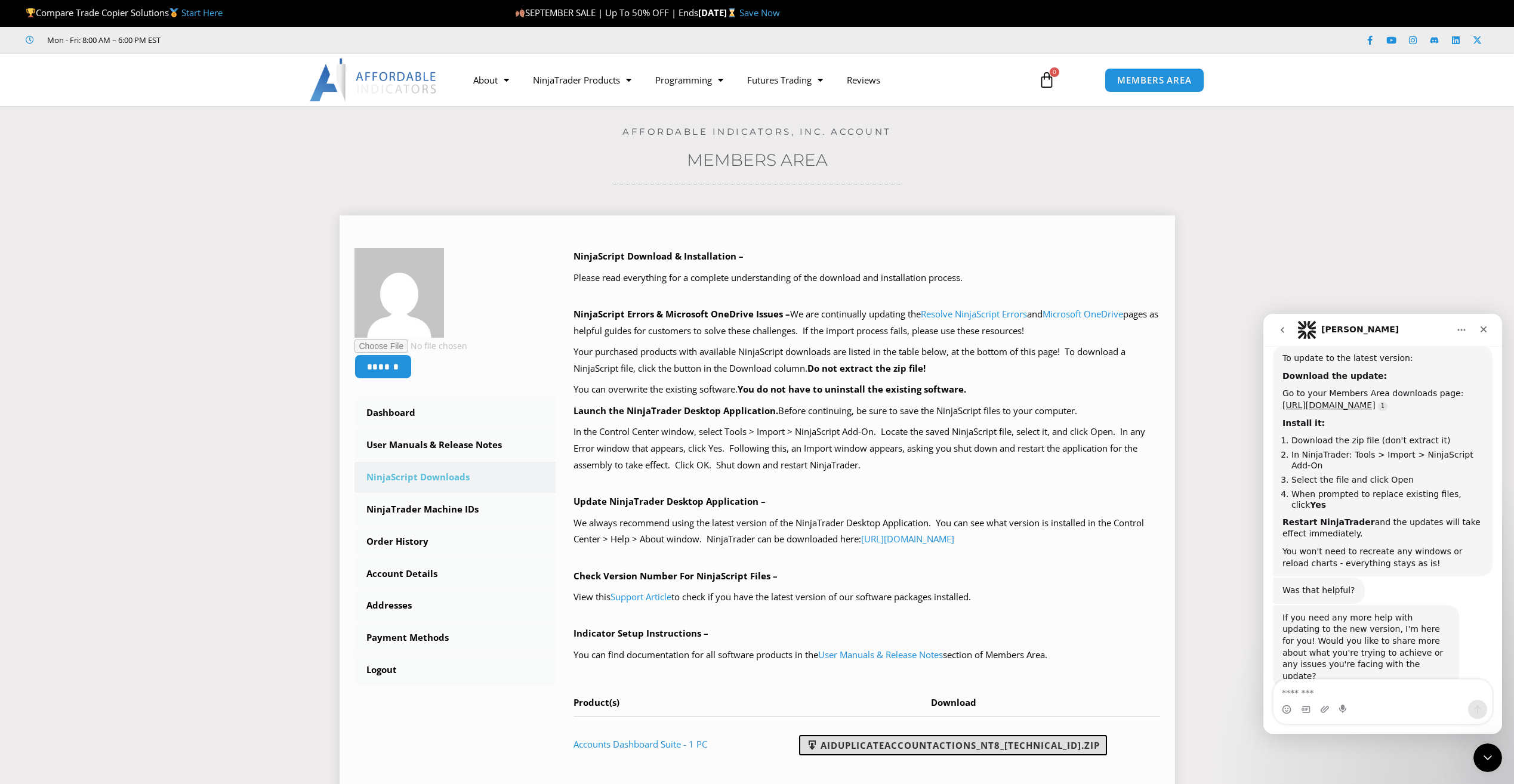
click at [929, 751] on link "AIDuplicateAccountActions_NT8_25.9.10.1.zip" at bounding box center [953, 745] width 308 height 20
